Goal: Find specific page/section: Find specific page/section

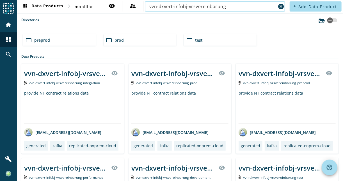
type input "vvn-dxvert-infobj-vrsvereinbarung"
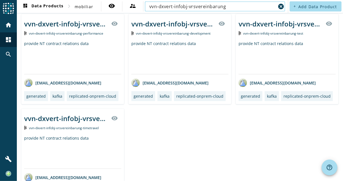
scroll to position [144, 0]
click at [114, 117] on mat-icon "visibility" at bounding box center [114, 118] width 7 height 7
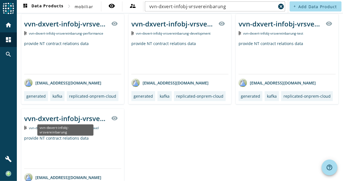
click at [91, 119] on div "vvn-dxvert-infobj-vrsvereinbarung" at bounding box center [66, 117] width 84 height 9
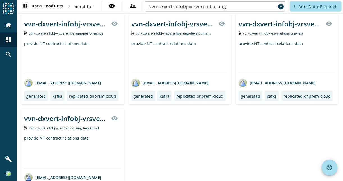
click at [91, 119] on div "vvn-dxvert-infobj-vrsvereinbarung" at bounding box center [66, 117] width 84 height 9
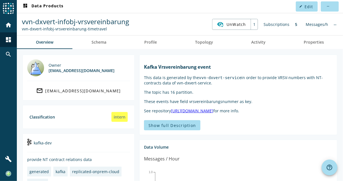
click at [26, 29] on div "vvn-dxvert-infobj-vrsvereinbarung-timetravel" at bounding box center [75, 28] width 107 height 5
copy div "vvn-dxvert-infobj-vrsvereinbarung-timetravel"
